Goal: Find specific page/section: Find specific page/section

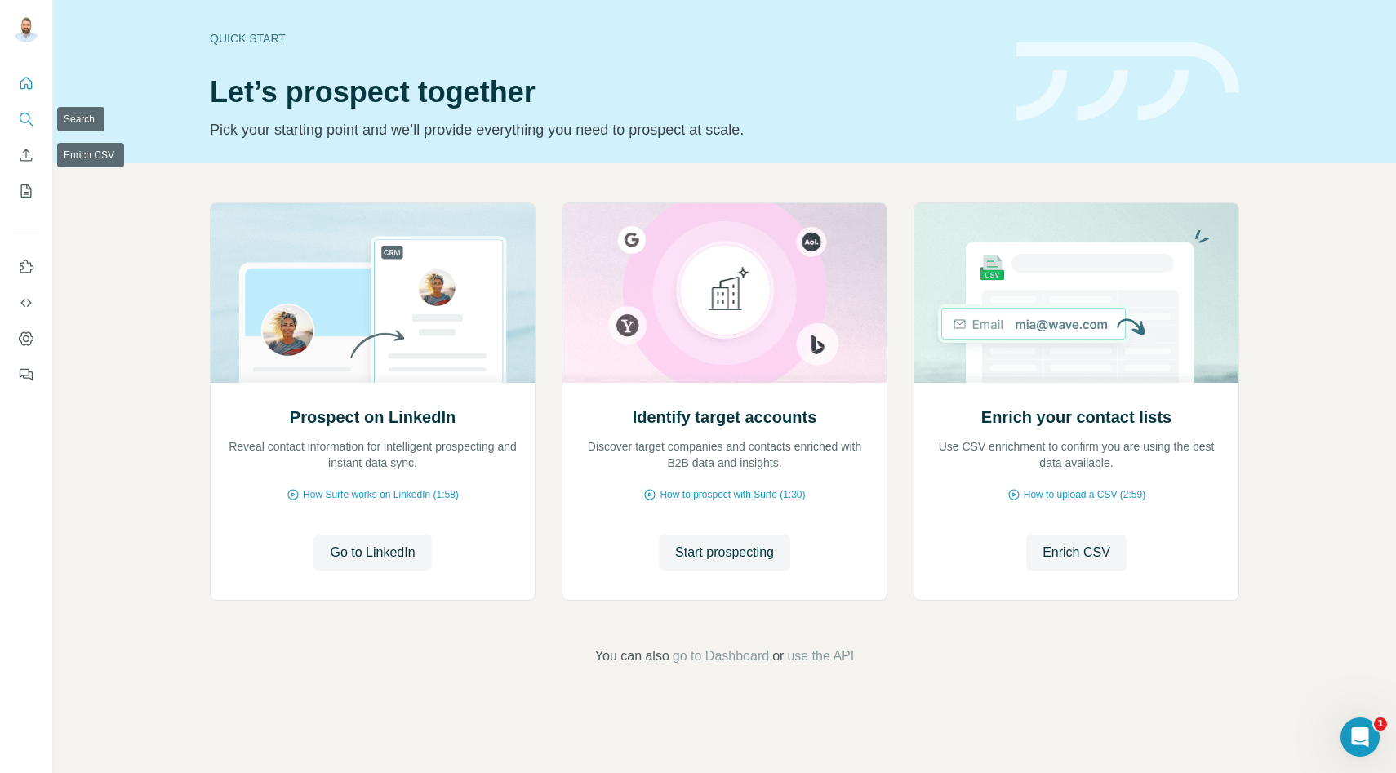
click at [29, 118] on icon "Search" at bounding box center [25, 118] width 11 height 11
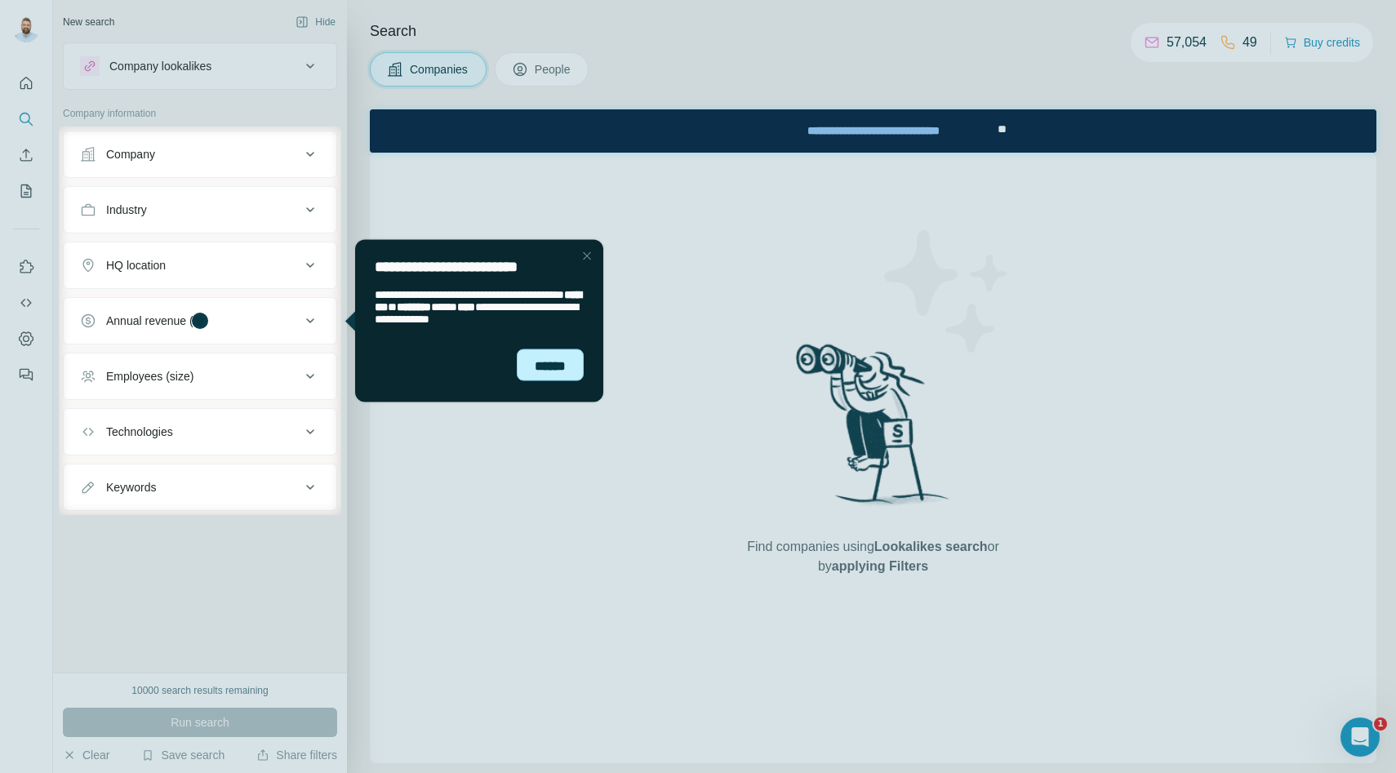
click at [553, 369] on div "******" at bounding box center [550, 365] width 67 height 33
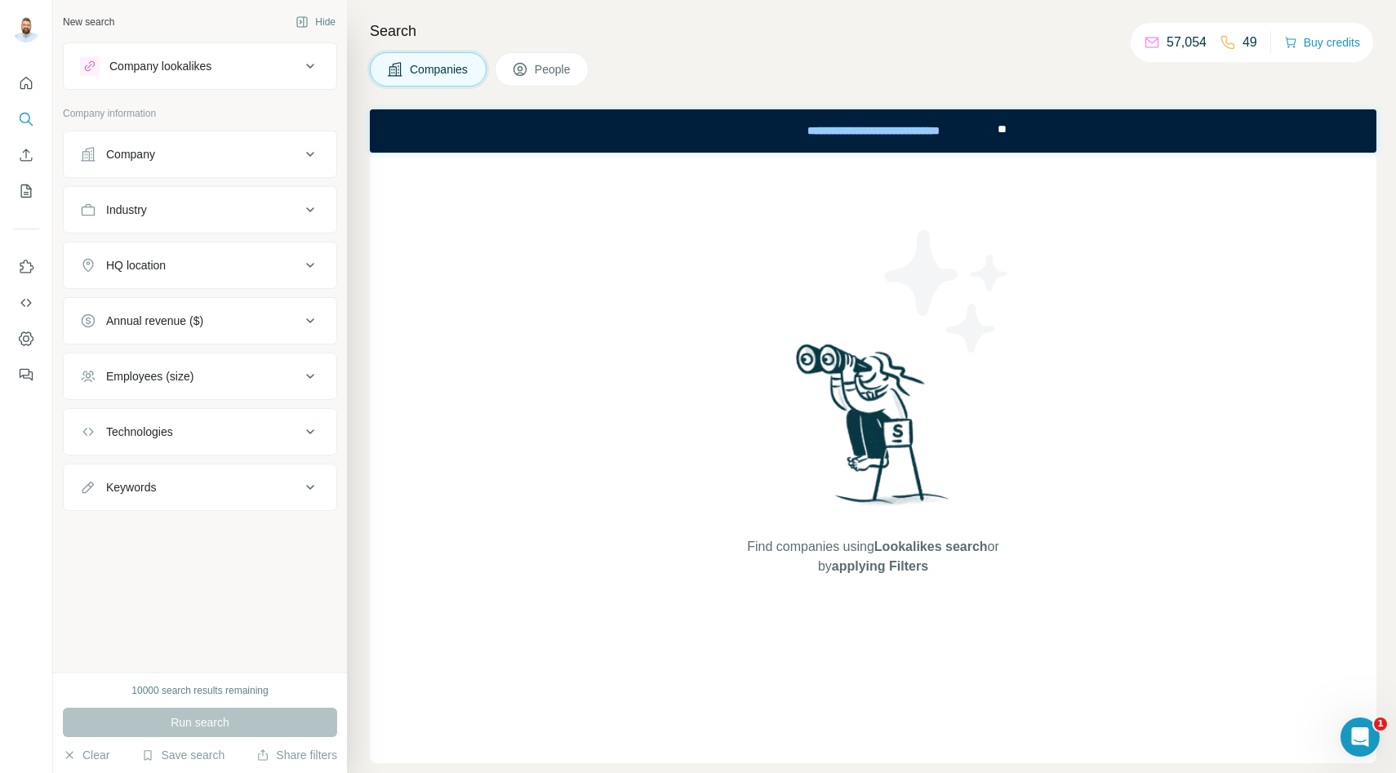
click at [237, 166] on button "Company" at bounding box center [200, 154] width 273 height 39
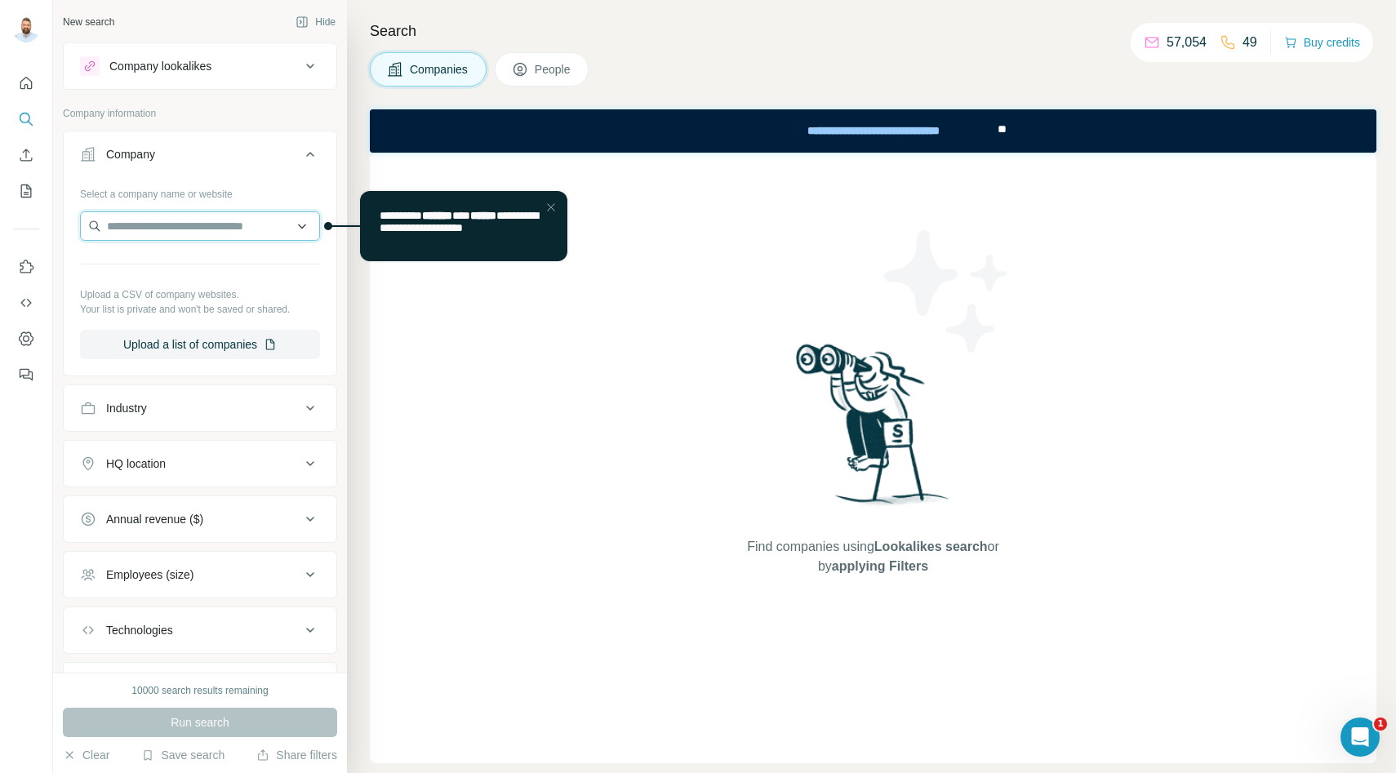
click at [211, 233] on input "text" at bounding box center [200, 225] width 240 height 29
click at [233, 175] on button "Company" at bounding box center [200, 158] width 273 height 46
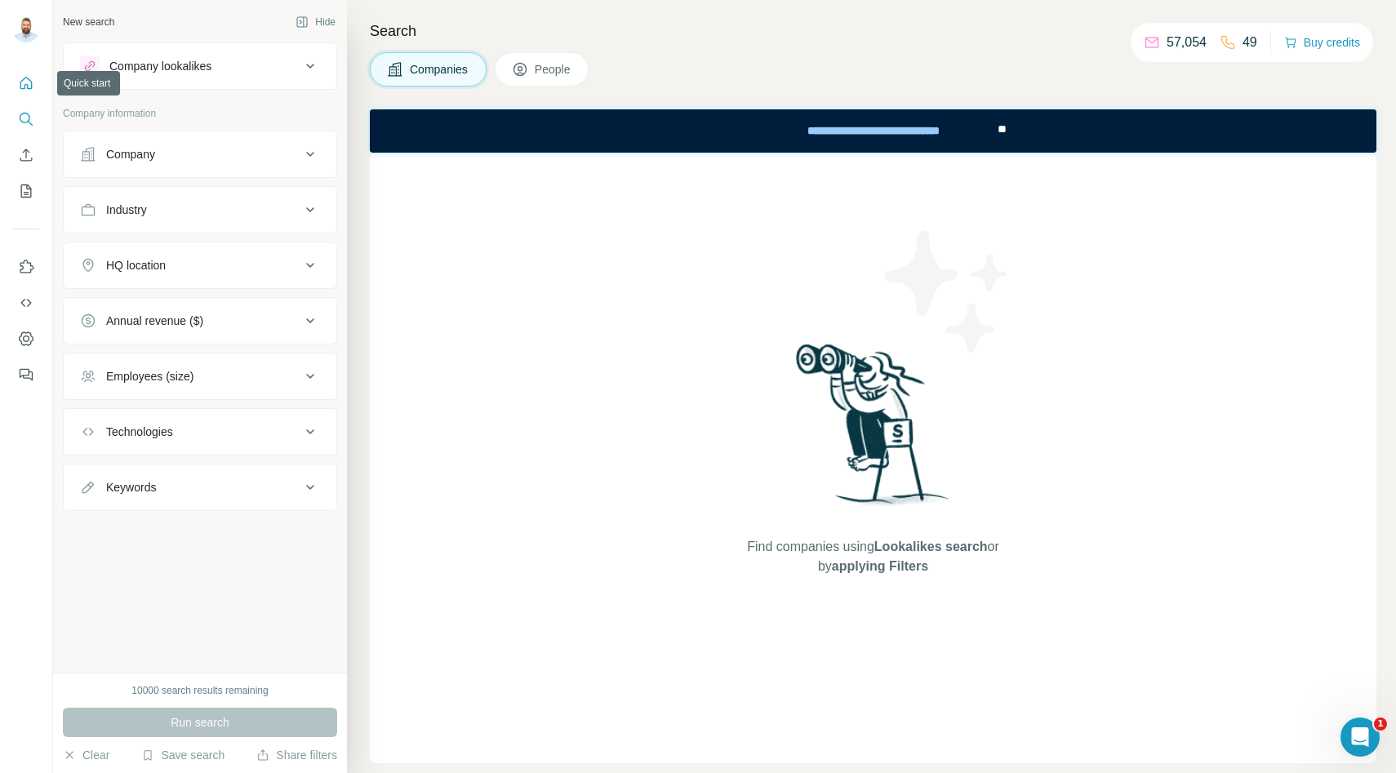
click at [16, 92] on button "Quick start" at bounding box center [26, 83] width 26 height 29
